Goal: Navigation & Orientation: Find specific page/section

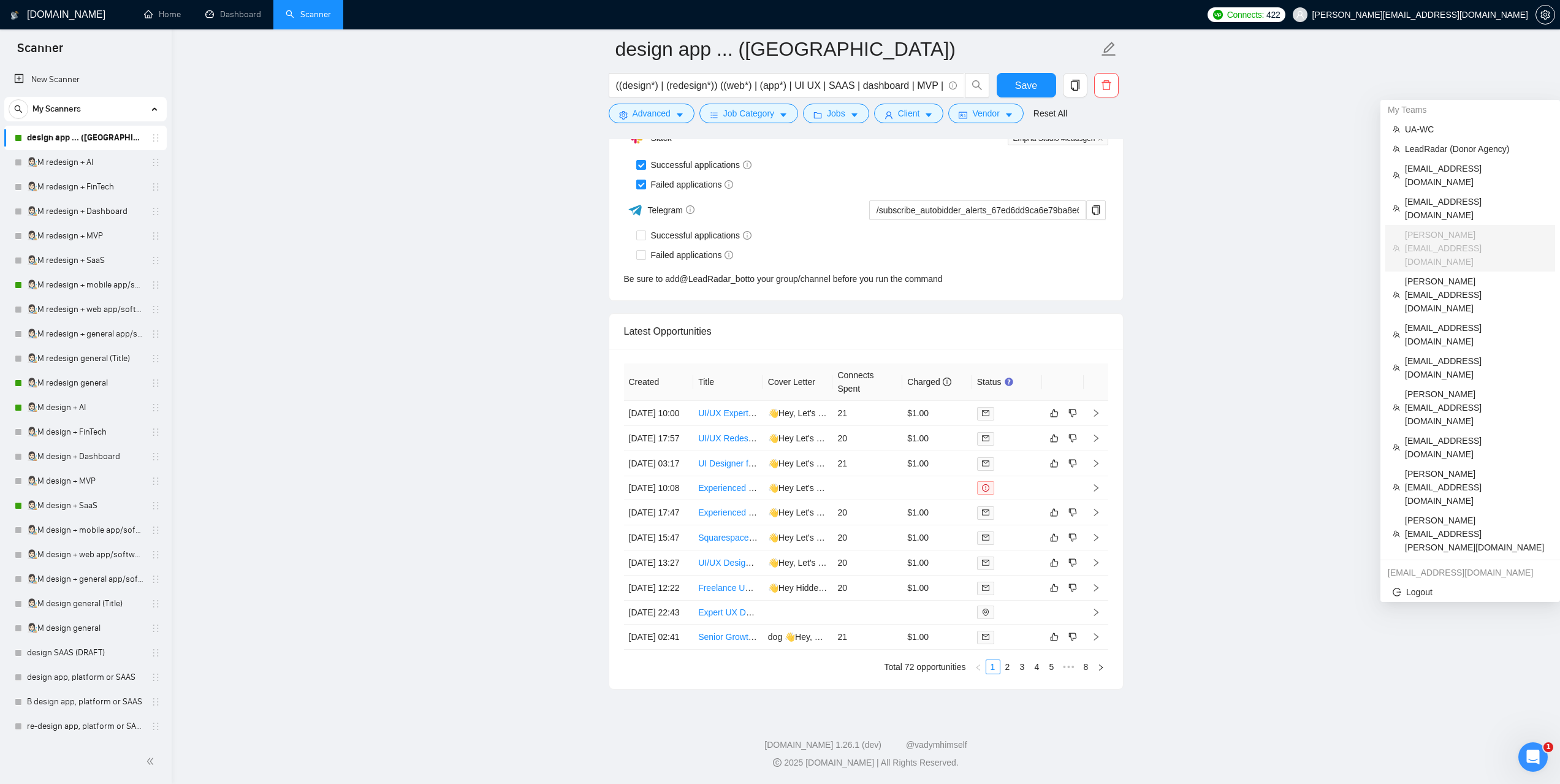
scroll to position [108, 0]
click at [1436, 142] on span "LeadRadar (Donor Agency)" at bounding box center [1477, 149] width 143 height 13
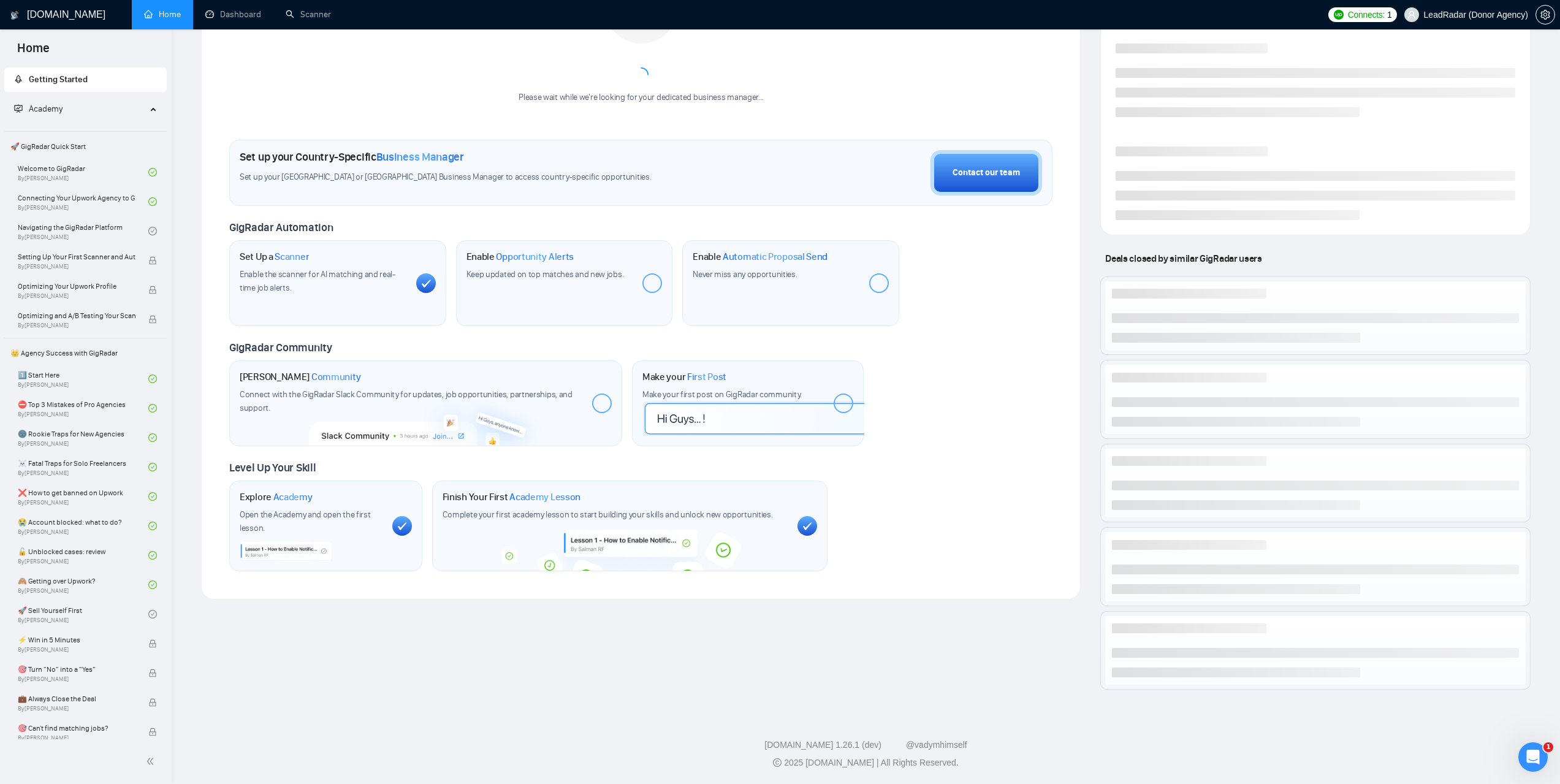
scroll to position [253, 0]
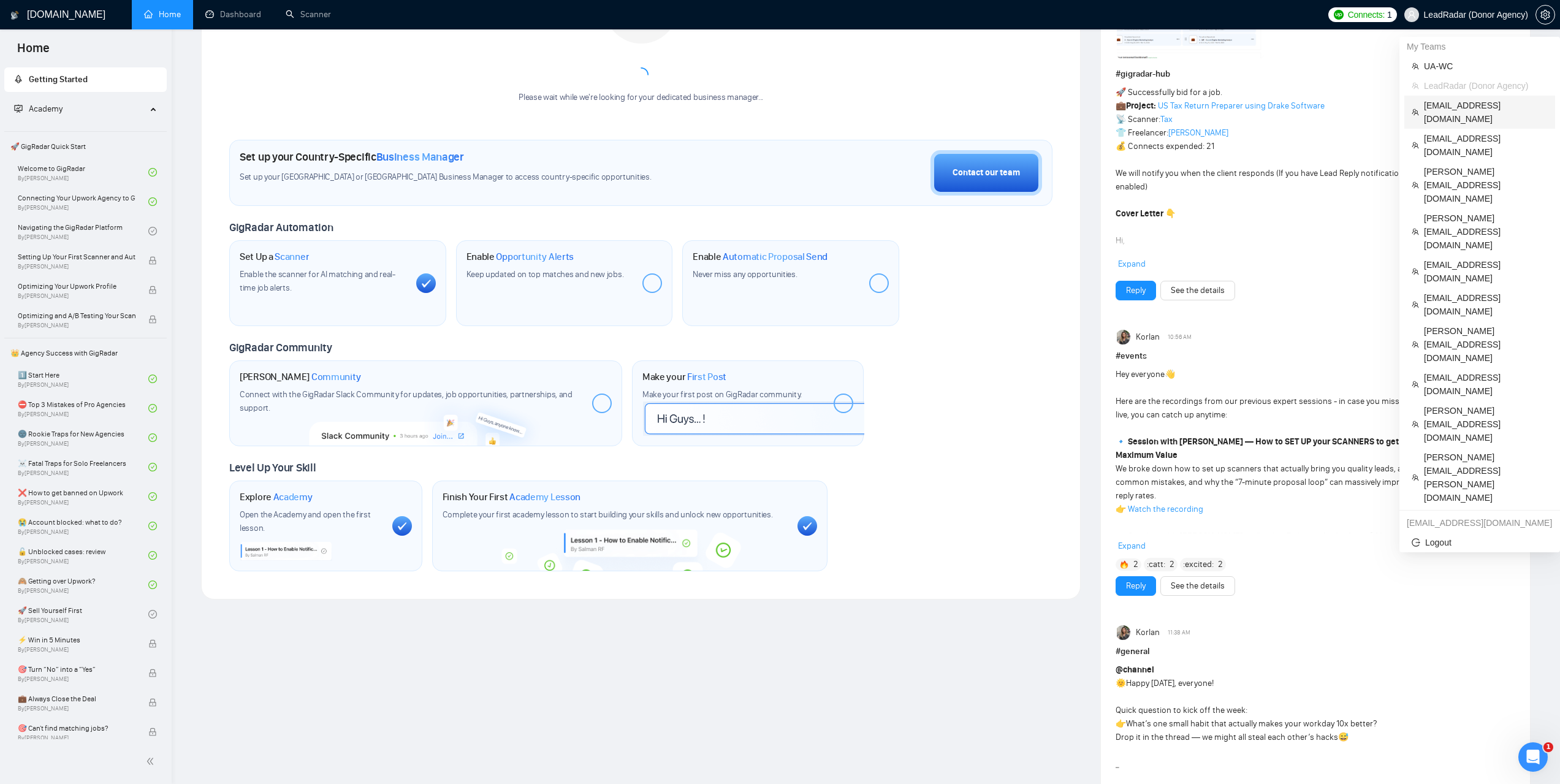
click at [1447, 109] on span "[EMAIL_ADDRESS][DOMAIN_NAME]" at bounding box center [1485, 112] width 124 height 27
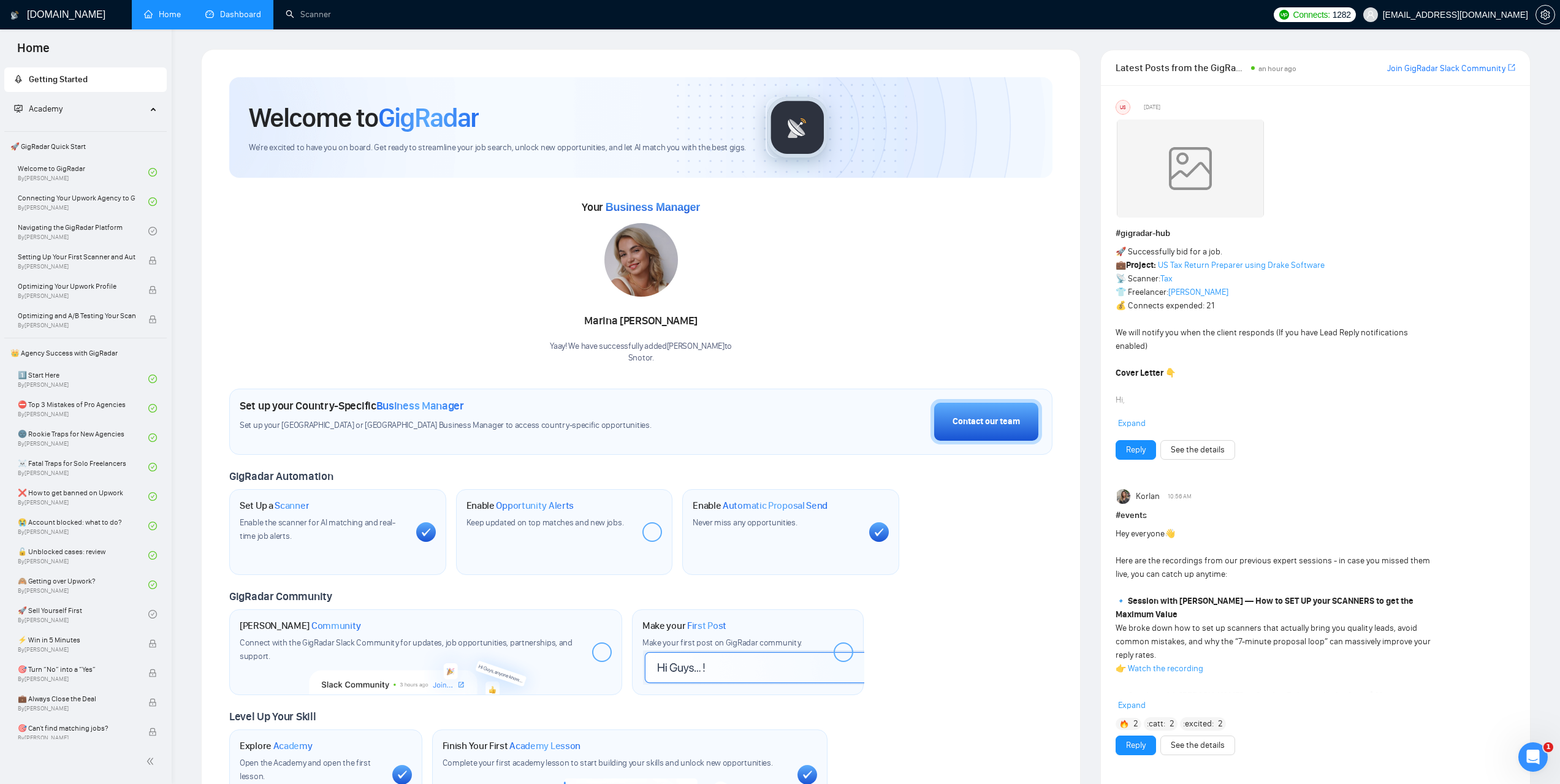
click at [253, 19] on link "Dashboard" at bounding box center [233, 14] width 56 height 10
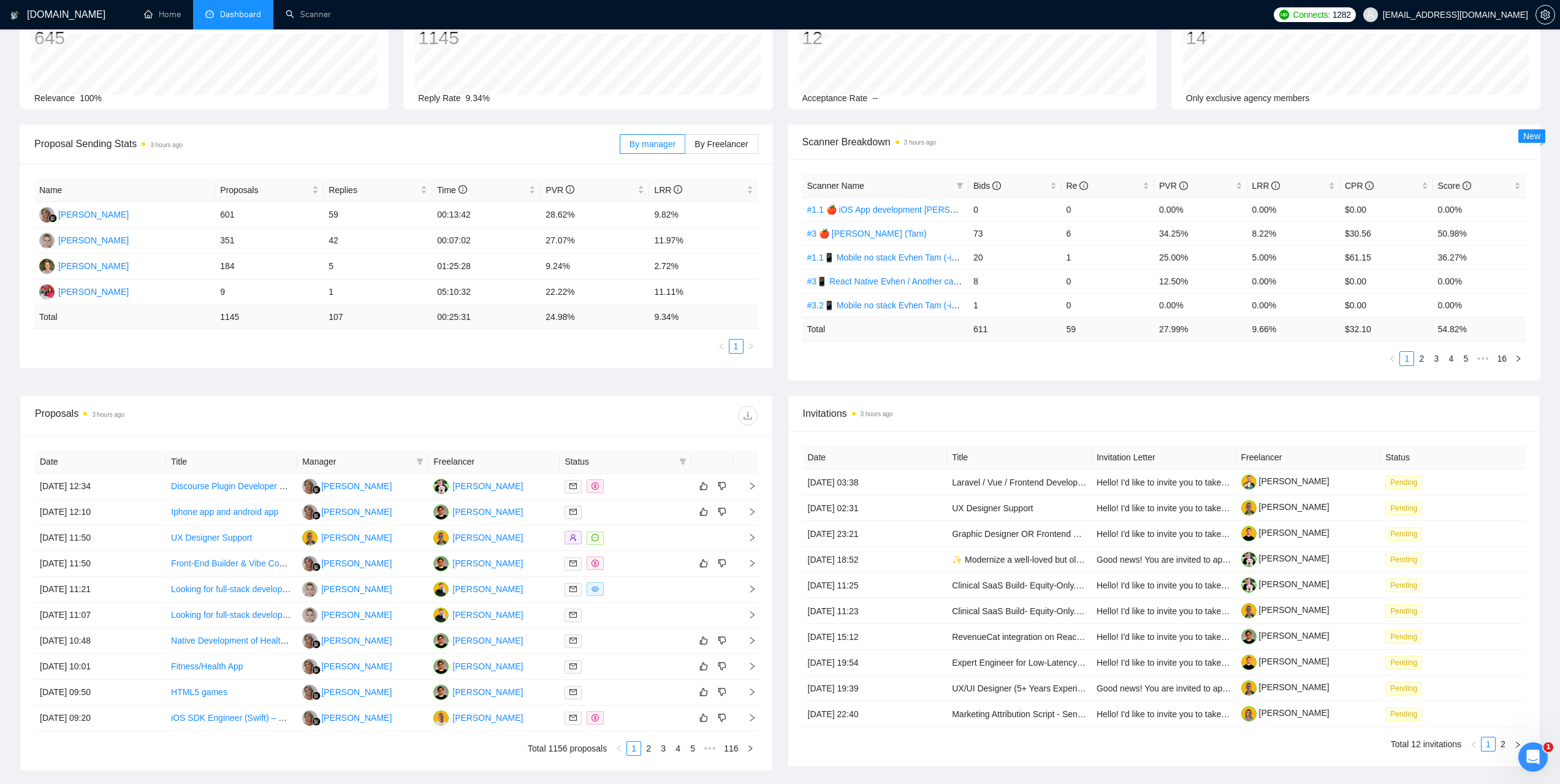
scroll to position [122, 0]
